Goal: Transaction & Acquisition: Purchase product/service

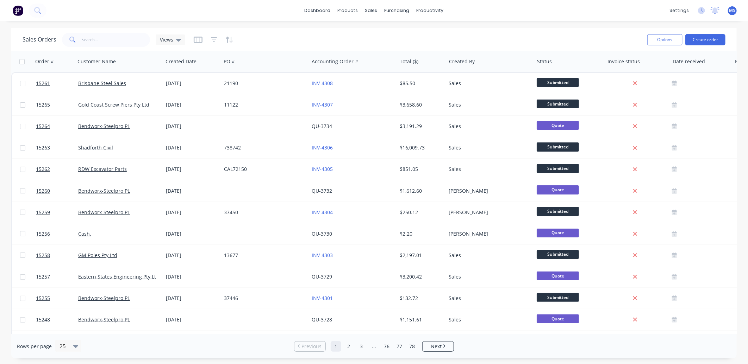
click at [730, 9] on span "MS" at bounding box center [732, 10] width 6 height 6
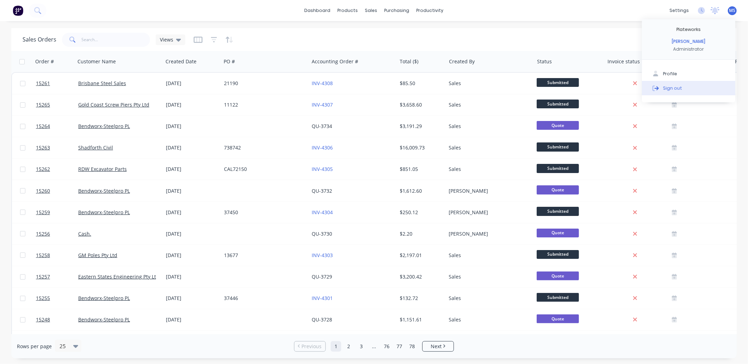
click at [679, 86] on div "Sign out" at bounding box center [672, 88] width 19 height 6
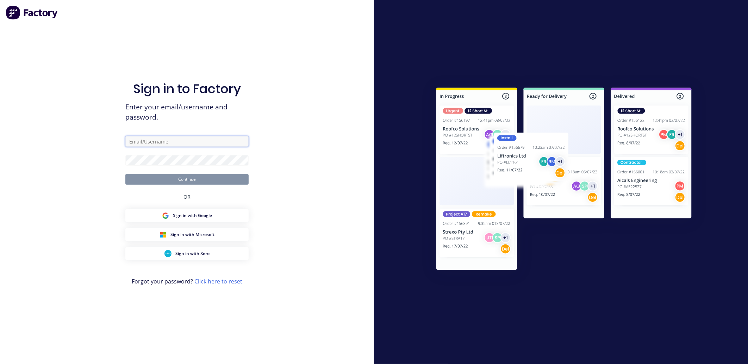
type input "michael@plateworks.com.au"
click at [293, 197] on div "Sign in to Factory Enter your email/username and password. michael@plateworks.c…" at bounding box center [187, 182] width 374 height 364
click at [204, 182] on button "Continue" at bounding box center [186, 179] width 123 height 11
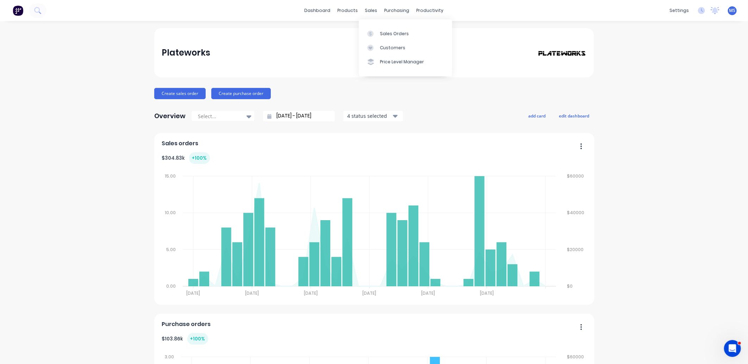
drag, startPoint x: 371, startPoint y: 15, endPoint x: 371, endPoint y: 19, distance: 3.5
click at [371, 14] on div "sales" at bounding box center [370, 10] width 19 height 11
click at [392, 50] on div "Customers" at bounding box center [392, 48] width 25 height 6
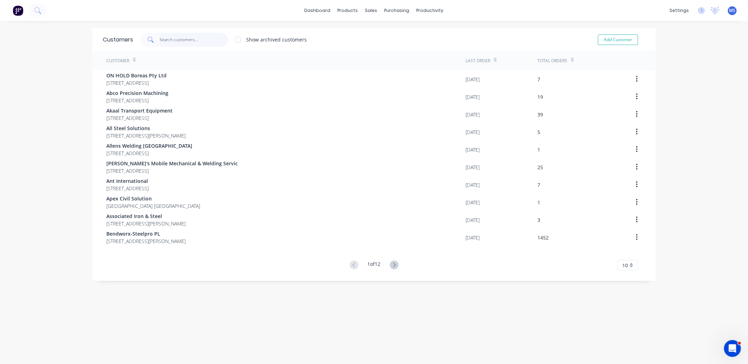
click at [195, 40] on input "text" at bounding box center [194, 40] width 69 height 14
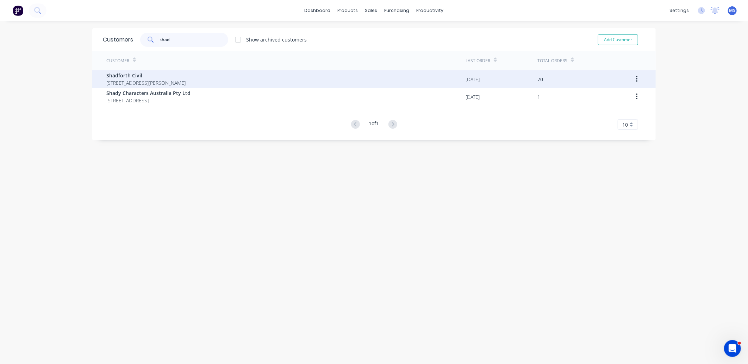
type input "shad"
click at [185, 81] on span "99 Sandalwood Lane Forest Glen Queensland Australia 4556" at bounding box center [145, 82] width 79 height 7
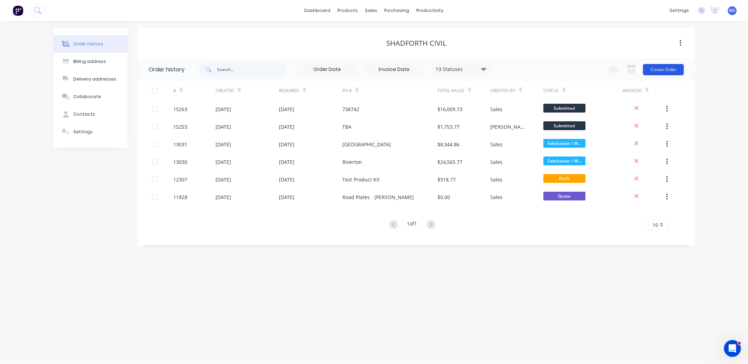
click at [675, 73] on button "Create Order" at bounding box center [663, 69] width 41 height 11
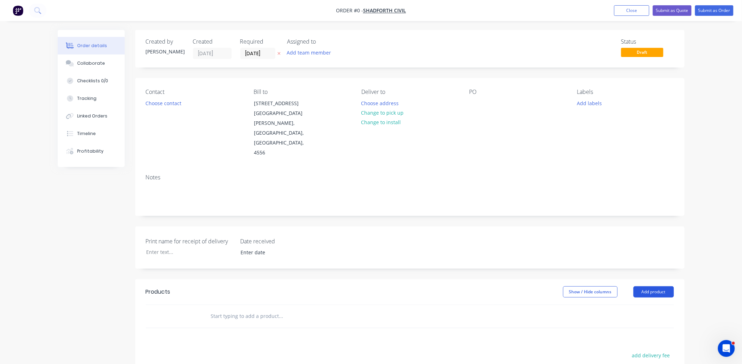
click at [643, 286] on button "Add product" at bounding box center [653, 291] width 40 height 11
click at [640, 305] on div "Product catalogue" at bounding box center [640, 310] width 54 height 10
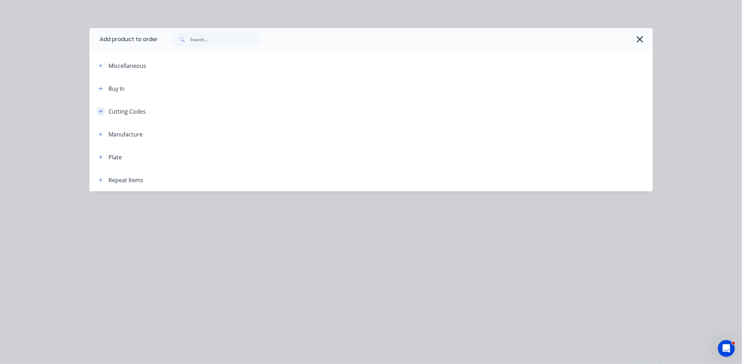
click at [101, 113] on icon "button" at bounding box center [101, 111] width 4 height 4
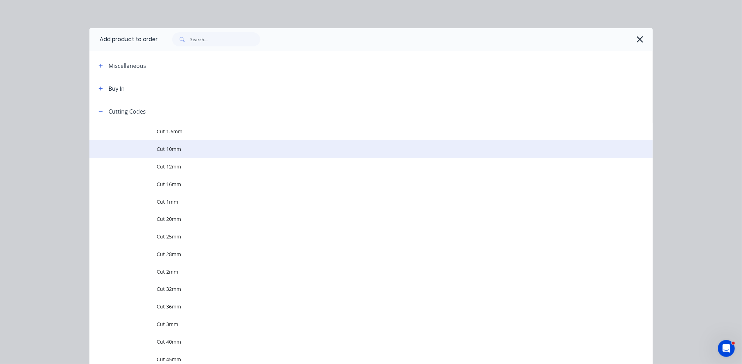
click at [181, 152] on span "Cut 10mm" at bounding box center [355, 148] width 396 height 7
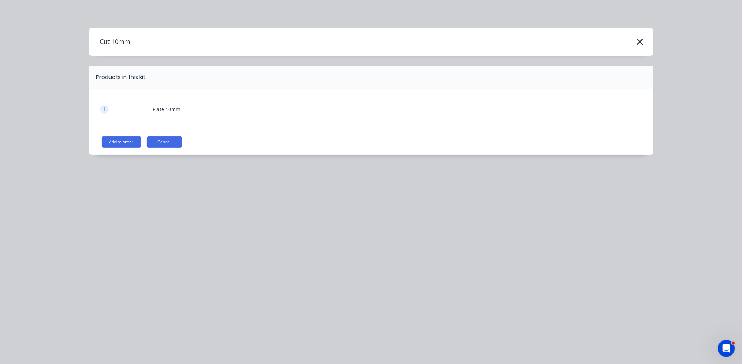
click at [102, 111] on icon "button" at bounding box center [104, 109] width 4 height 5
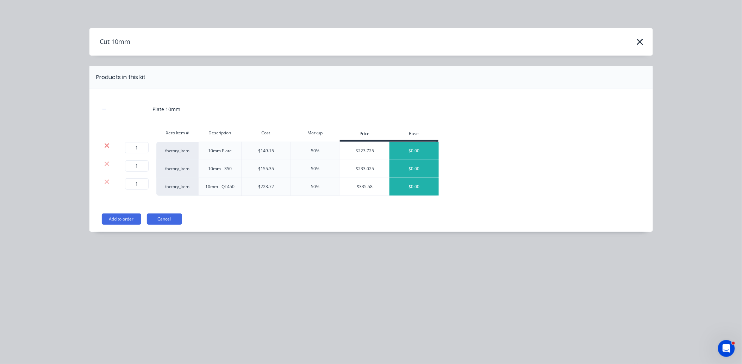
click at [104, 147] on icon at bounding box center [106, 145] width 5 height 7
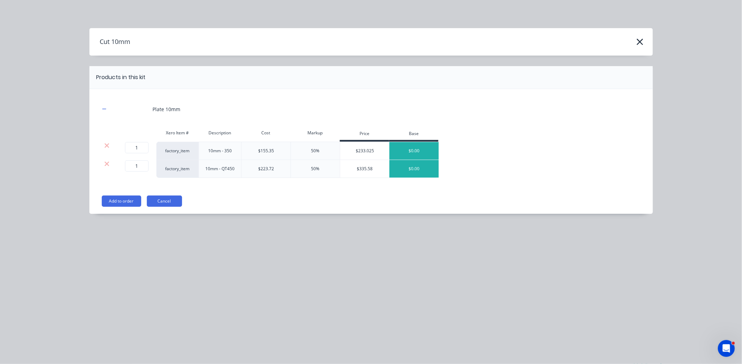
click at [104, 147] on icon at bounding box center [106, 145] width 5 height 7
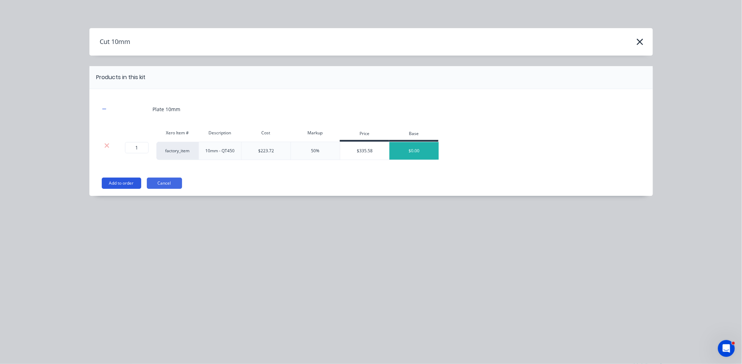
click at [118, 185] on button "Add to order" at bounding box center [121, 183] width 39 height 11
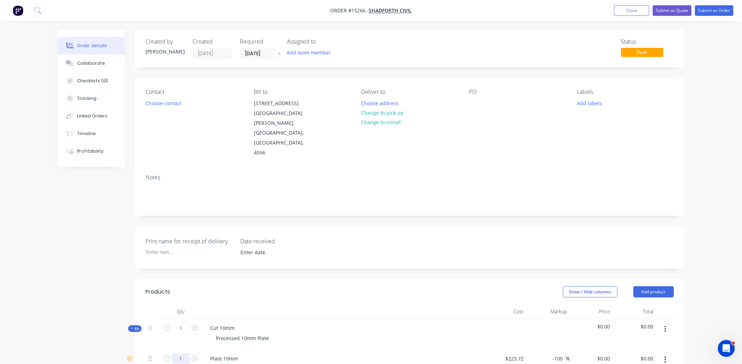
click at [187, 354] on input "1" at bounding box center [181, 359] width 18 height 11
type input "3.01"
type input "$223.72"
type input "$0.00"
type input "1103.28"
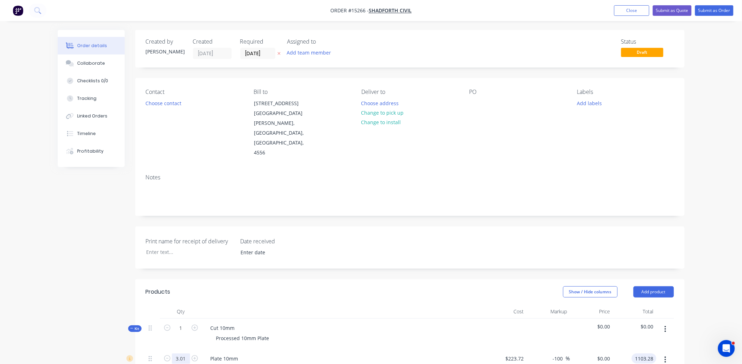
type input "63.84"
type input "$366.5382"
type input "$1,103.28"
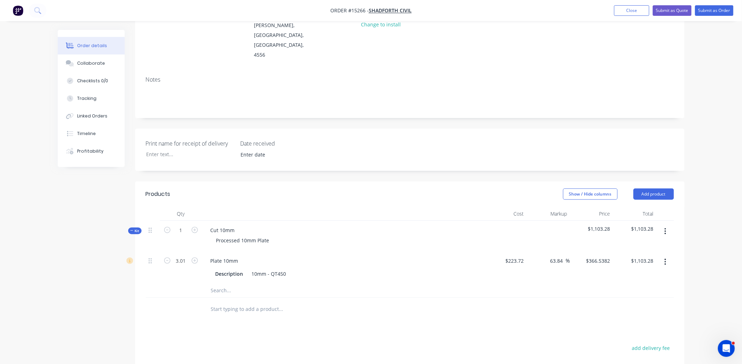
scroll to position [104, 0]
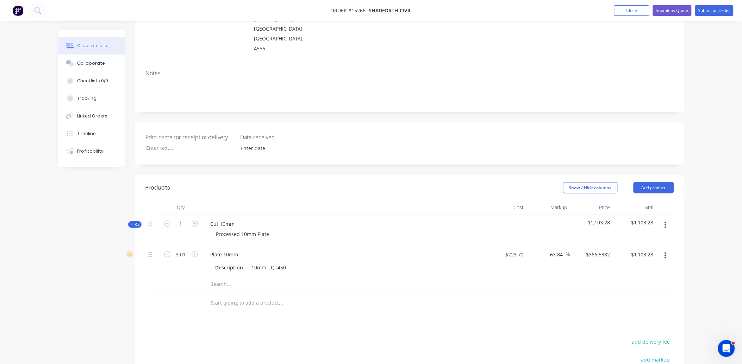
click at [223, 277] on input "text" at bounding box center [280, 284] width 141 height 14
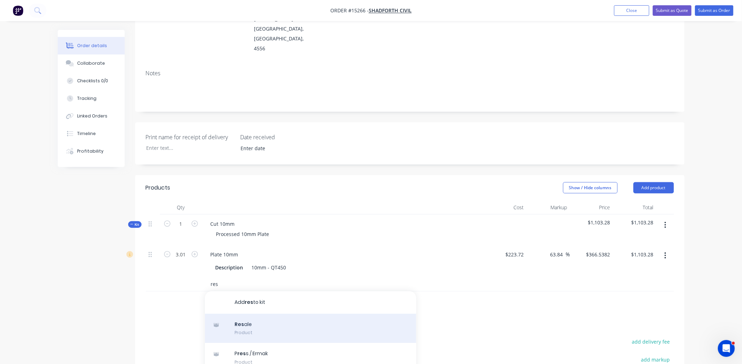
type input "res"
click at [254, 314] on div "Res ale Product" at bounding box center [310, 329] width 211 height 30
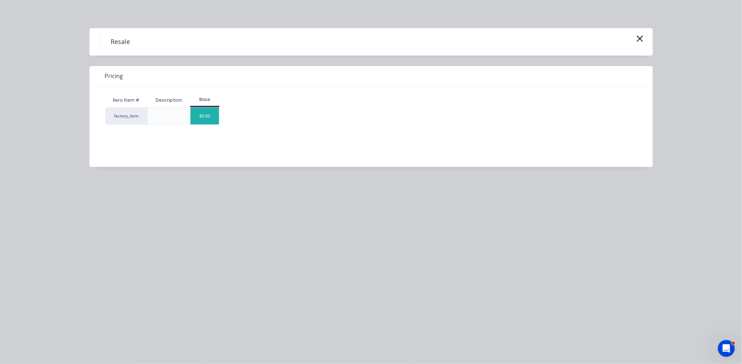
click at [212, 116] on div "$0.00" at bounding box center [204, 116] width 29 height 17
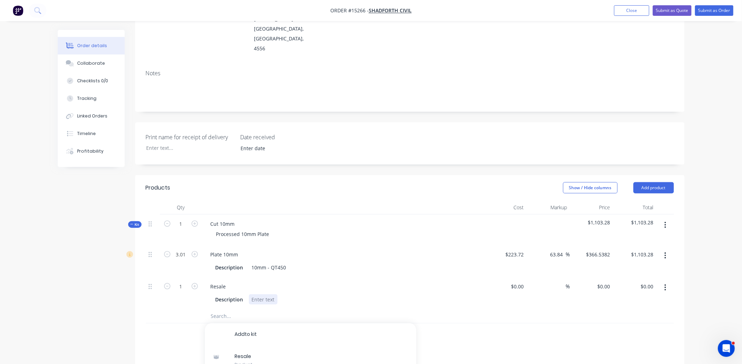
click at [272, 295] on div at bounding box center [263, 300] width 29 height 10
drag, startPoint x: 227, startPoint y: 257, endPoint x: 206, endPoint y: 259, distance: 20.5
click at [206, 282] on div "Resale" at bounding box center [218, 287] width 27 height 10
click at [265, 295] on div at bounding box center [263, 300] width 29 height 10
click at [524, 282] on input at bounding box center [518, 287] width 16 height 10
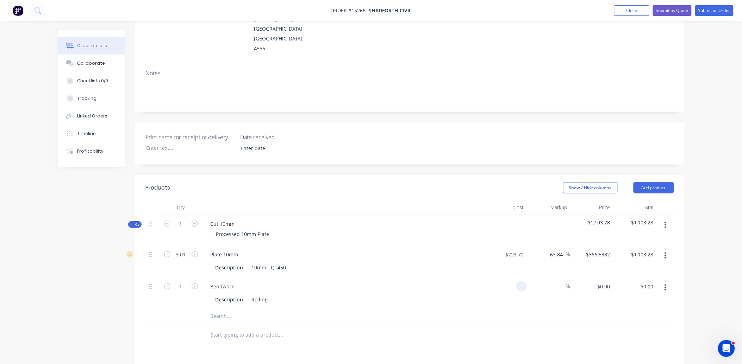
click at [520, 282] on input at bounding box center [522, 287] width 8 height 10
type input "$10,000.00"
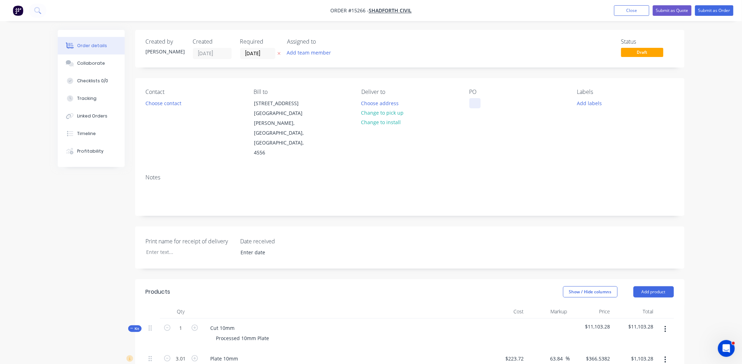
click at [472, 103] on div at bounding box center [474, 103] width 11 height 10
click at [182, 103] on button "Choose contact" at bounding box center [162, 103] width 43 height 10
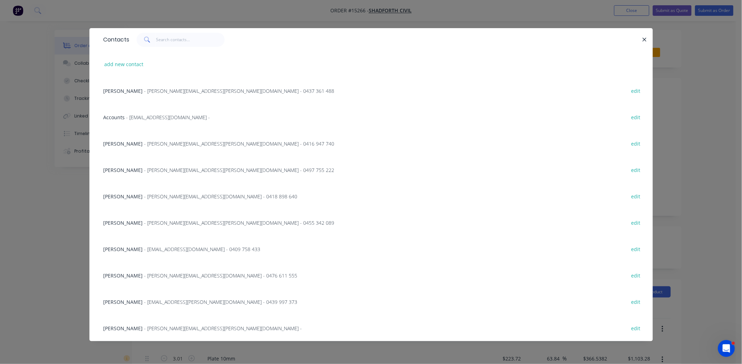
click at [170, 223] on span "- david.carey@shadcivil.com.au - 0455 342 089" at bounding box center [239, 223] width 190 height 7
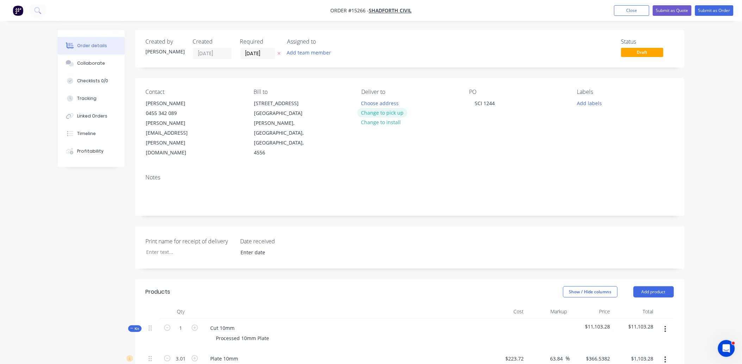
click at [382, 113] on button "Change to pick up" at bounding box center [382, 113] width 50 height 10
click at [711, 11] on button "Submit as Order" at bounding box center [714, 10] width 38 height 11
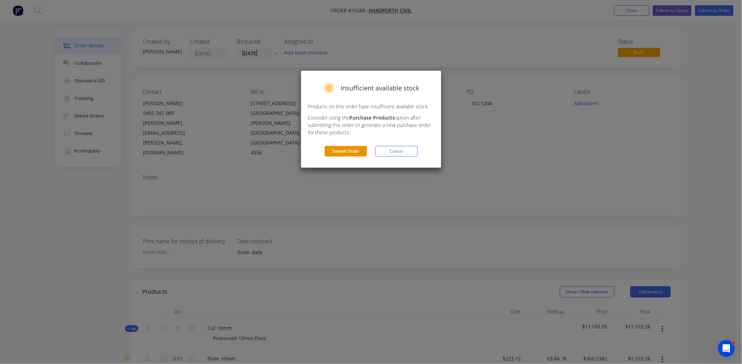
click at [351, 154] on button "Submit Order" at bounding box center [346, 151] width 42 height 11
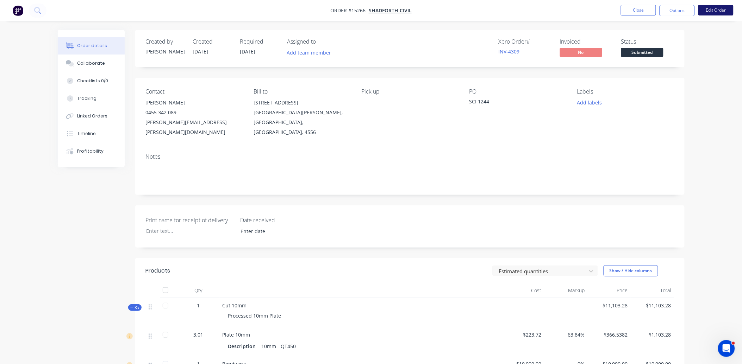
click at [710, 10] on button "Edit Order" at bounding box center [715, 10] width 35 height 11
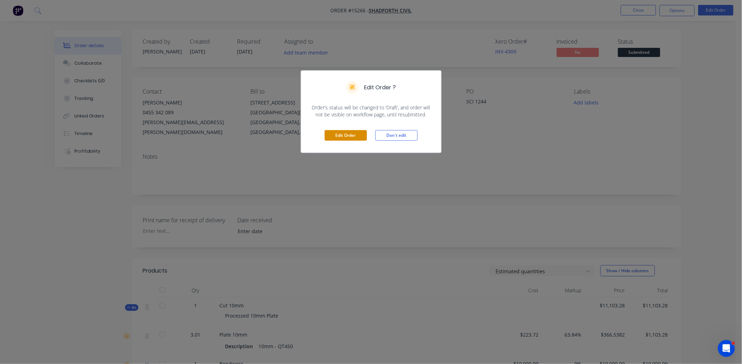
click at [365, 137] on button "Edit Order" at bounding box center [346, 135] width 42 height 11
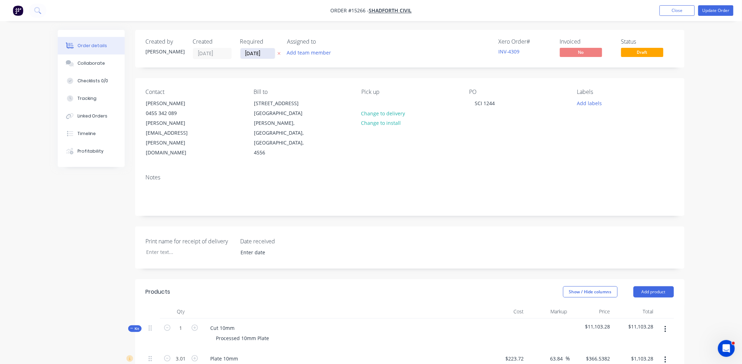
click at [263, 57] on input "13/10/25" at bounding box center [257, 53] width 34 height 11
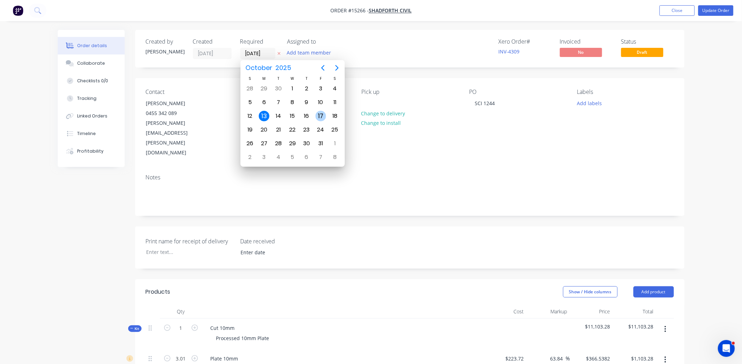
click at [317, 118] on div "17" at bounding box center [320, 116] width 11 height 11
type input "17/10/25"
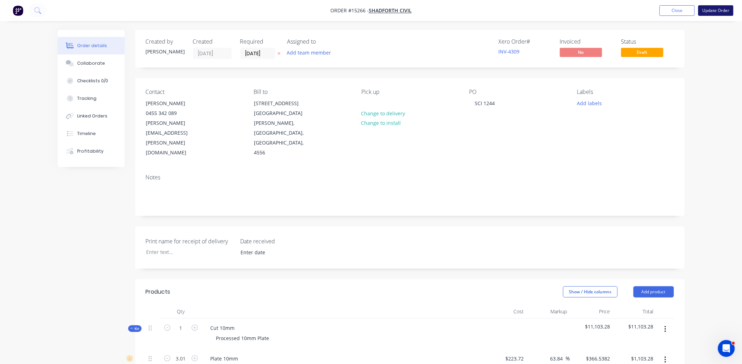
click at [709, 13] on button "Update Order" at bounding box center [715, 10] width 35 height 11
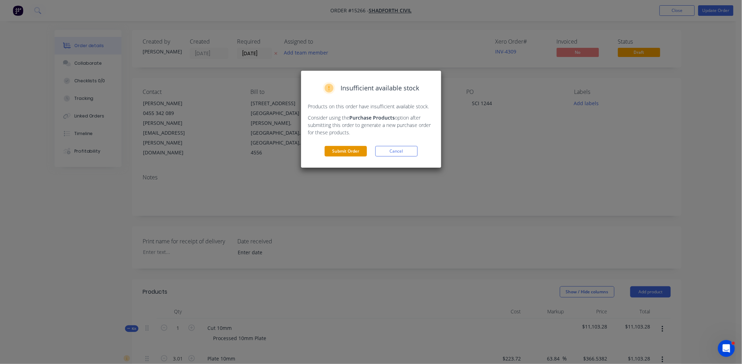
click at [349, 149] on button "Submit Order" at bounding box center [346, 151] width 42 height 11
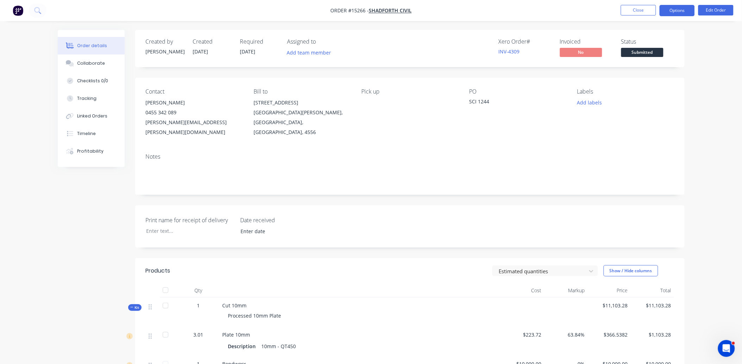
click at [678, 13] on button "Options" at bounding box center [676, 10] width 35 height 11
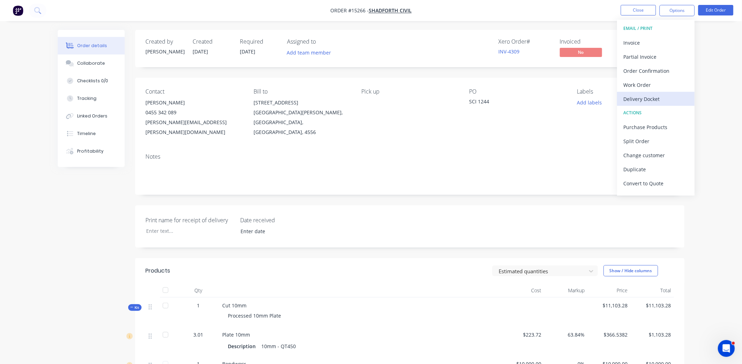
click at [661, 101] on div "Delivery Docket" at bounding box center [655, 99] width 65 height 10
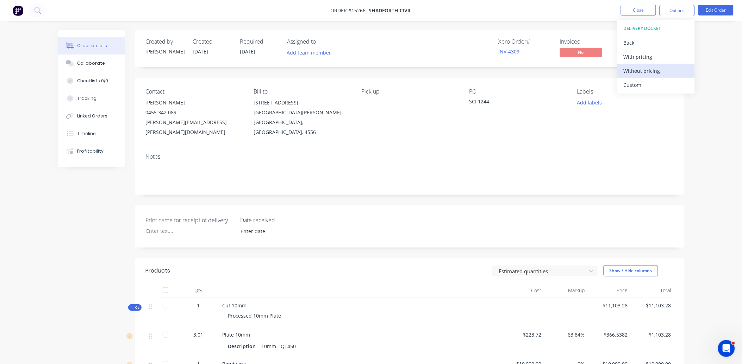
click at [655, 71] on div "Without pricing" at bounding box center [655, 71] width 65 height 10
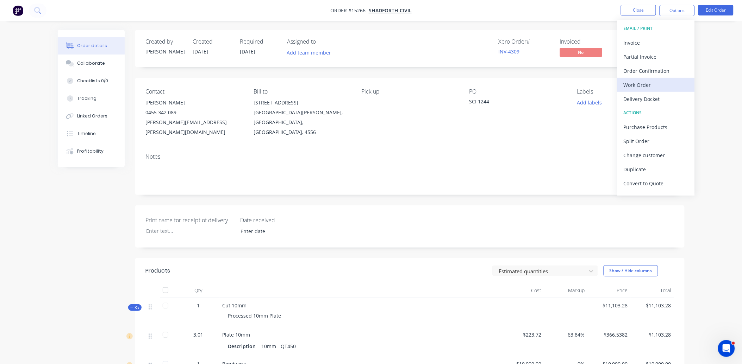
click at [644, 88] on div "Work Order" at bounding box center [655, 85] width 65 height 10
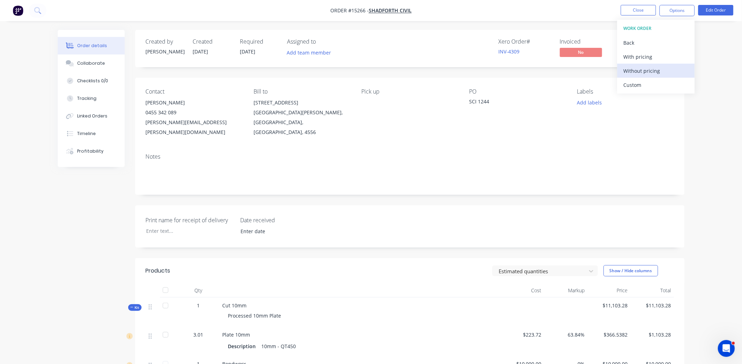
click at [645, 64] on button "Without pricing" at bounding box center [655, 71] width 77 height 14
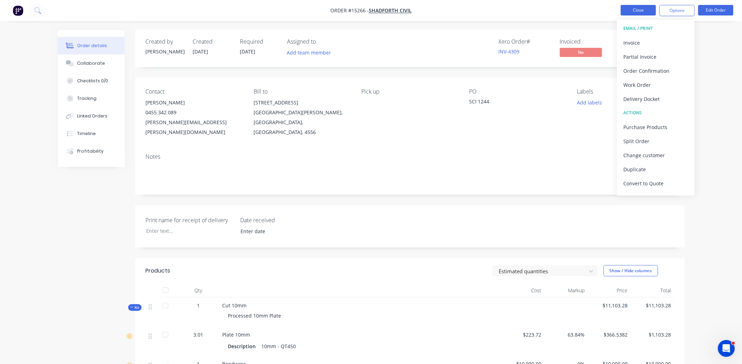
click at [639, 10] on button "Close" at bounding box center [638, 10] width 35 height 11
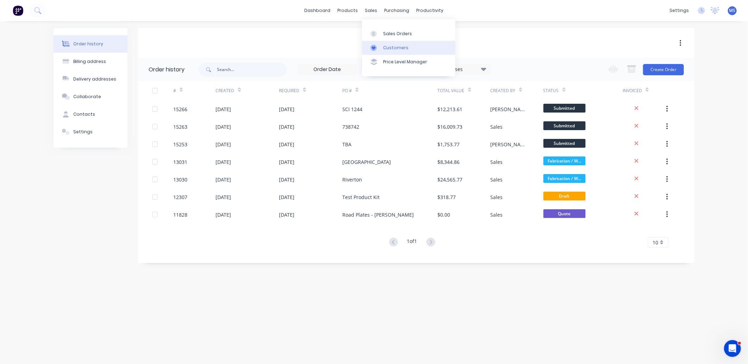
click at [402, 49] on div "Customers" at bounding box center [395, 48] width 25 height 6
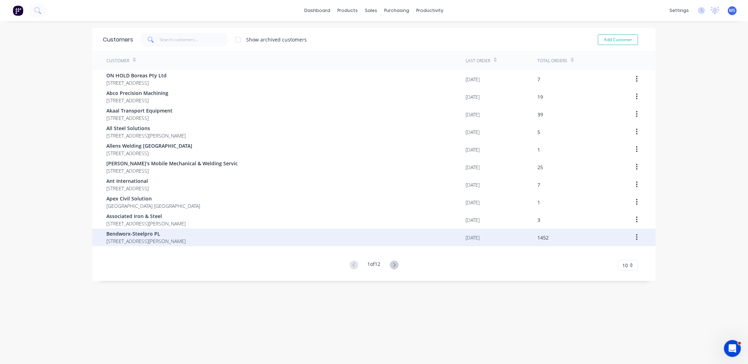
click at [174, 235] on span "Bendworx-Steelpro PL" at bounding box center [145, 233] width 79 height 7
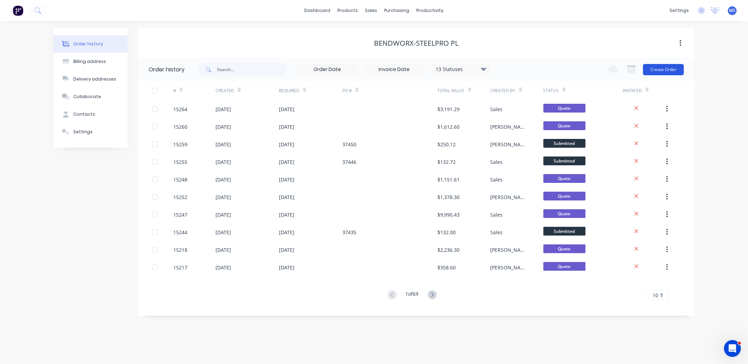
click at [659, 71] on button "Create Order" at bounding box center [663, 69] width 41 height 11
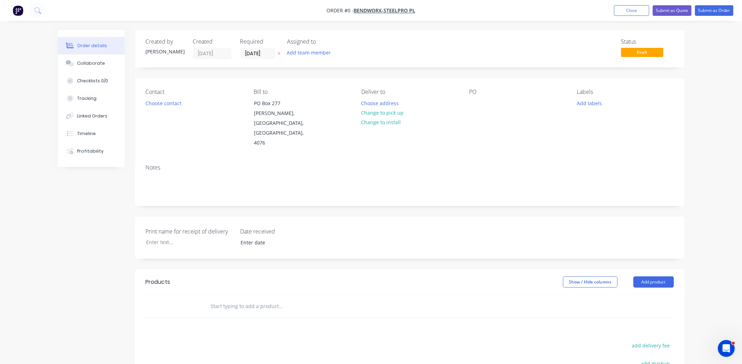
click at [229, 300] on input "text" at bounding box center [280, 307] width 141 height 14
type input "ten"
click at [267, 345] on div "Ten der Product" at bounding box center [318, 360] width 211 height 30
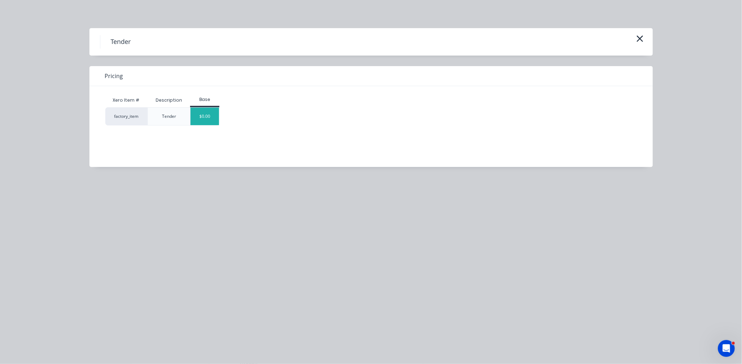
click at [203, 120] on div "$0.00" at bounding box center [204, 117] width 29 height 18
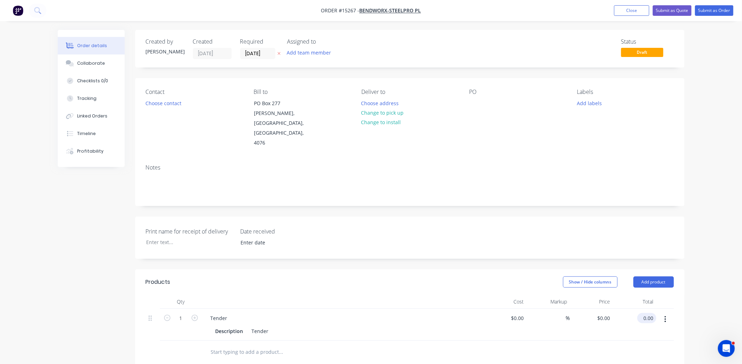
click at [643, 313] on input "0.00" at bounding box center [648, 318] width 16 height 10
type input "1670.8"
type input "$1,670.80"
click at [159, 103] on button "Choose contact" at bounding box center [162, 103] width 43 height 10
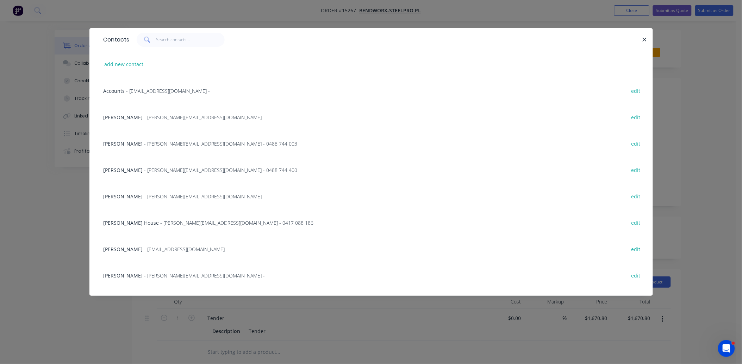
click at [149, 249] on span "- VafaS@bendworx.com.au -" at bounding box center [186, 249] width 84 height 7
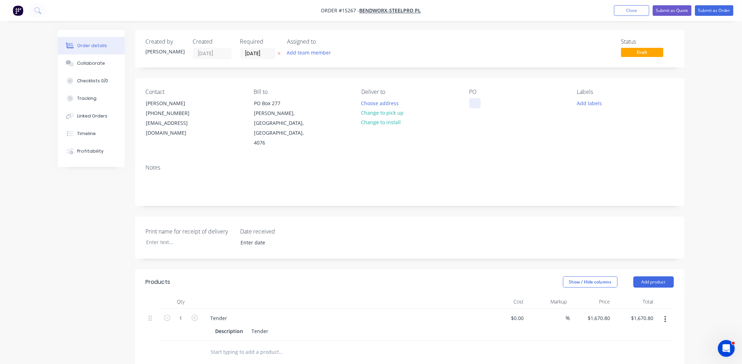
click at [474, 102] on div at bounding box center [474, 103] width 11 height 10
click at [669, 12] on button "Submit as Quote" at bounding box center [672, 10] width 39 height 11
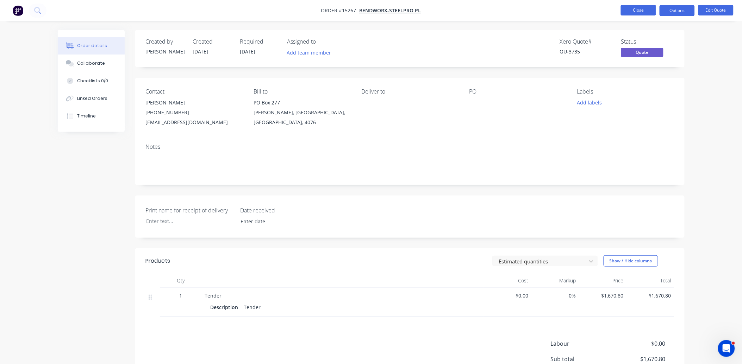
click at [650, 12] on button "Close" at bounding box center [638, 10] width 35 height 11
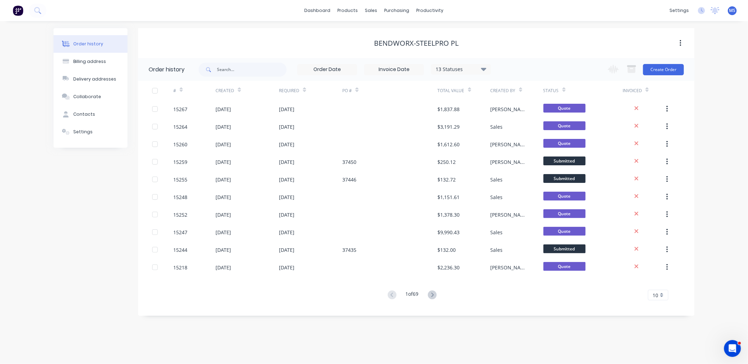
click at [733, 12] on span "MS" at bounding box center [732, 10] width 6 height 6
click at [690, 92] on button "Sign out" at bounding box center [688, 88] width 93 height 14
